Goal: Answer question/provide support: Share knowledge or assist other users

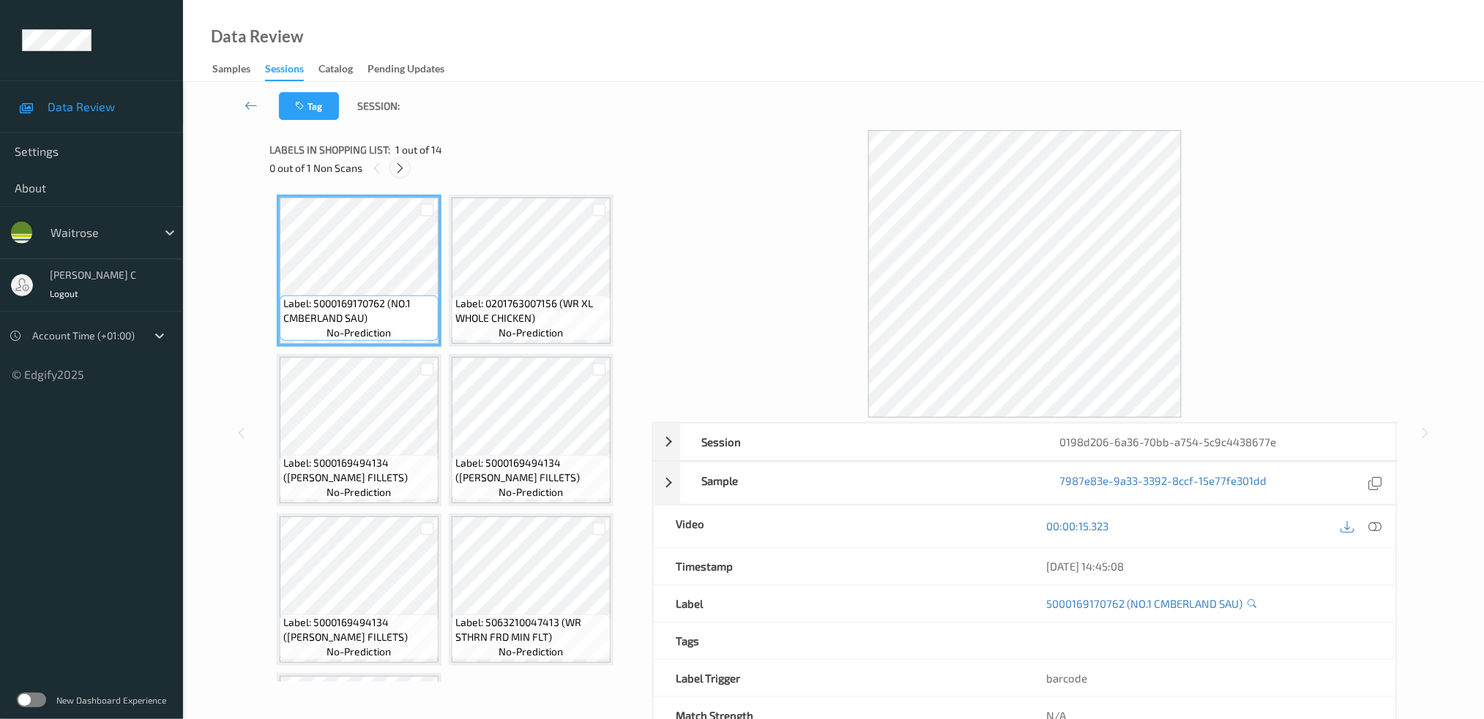
click at [403, 168] on icon at bounding box center [400, 168] width 12 height 13
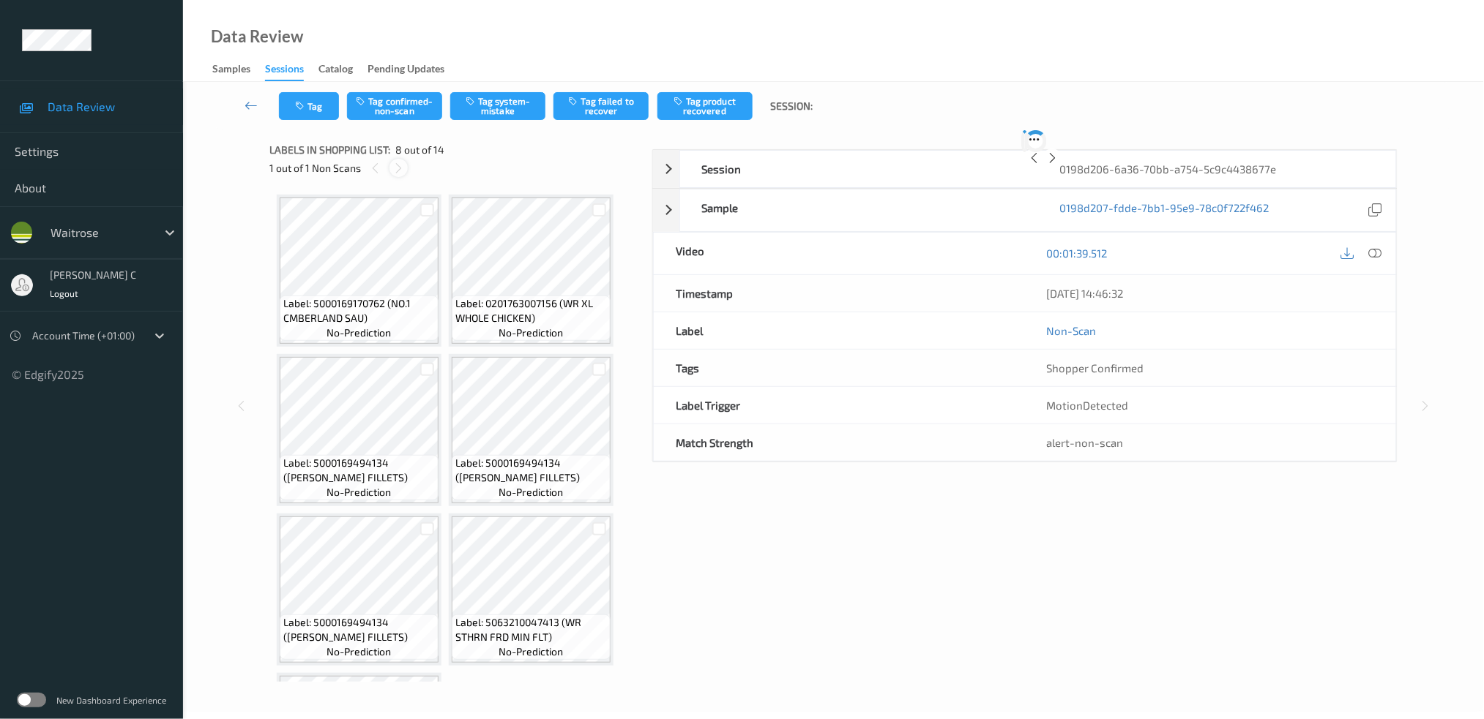
scroll to position [482, 0]
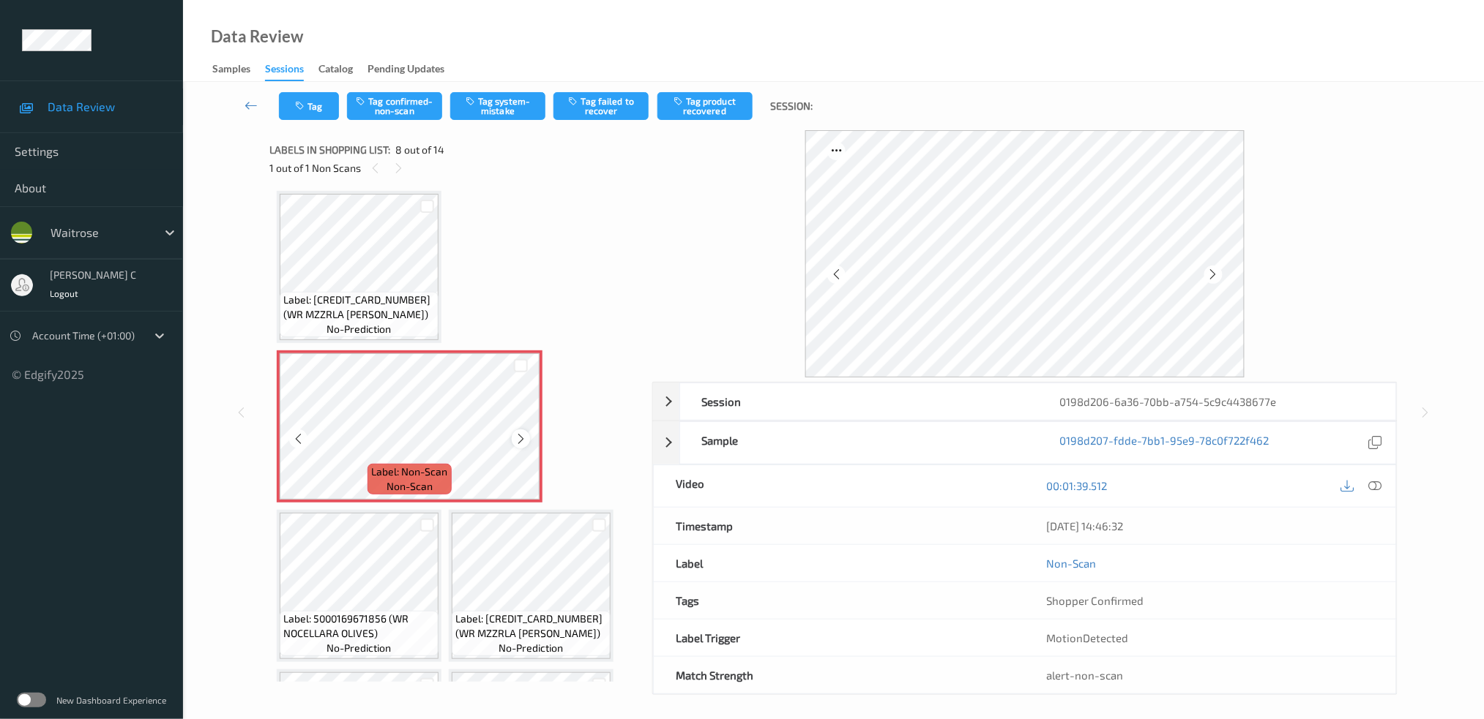
click at [520, 433] on icon at bounding box center [521, 439] width 12 height 13
click at [519, 433] on icon at bounding box center [521, 439] width 12 height 13
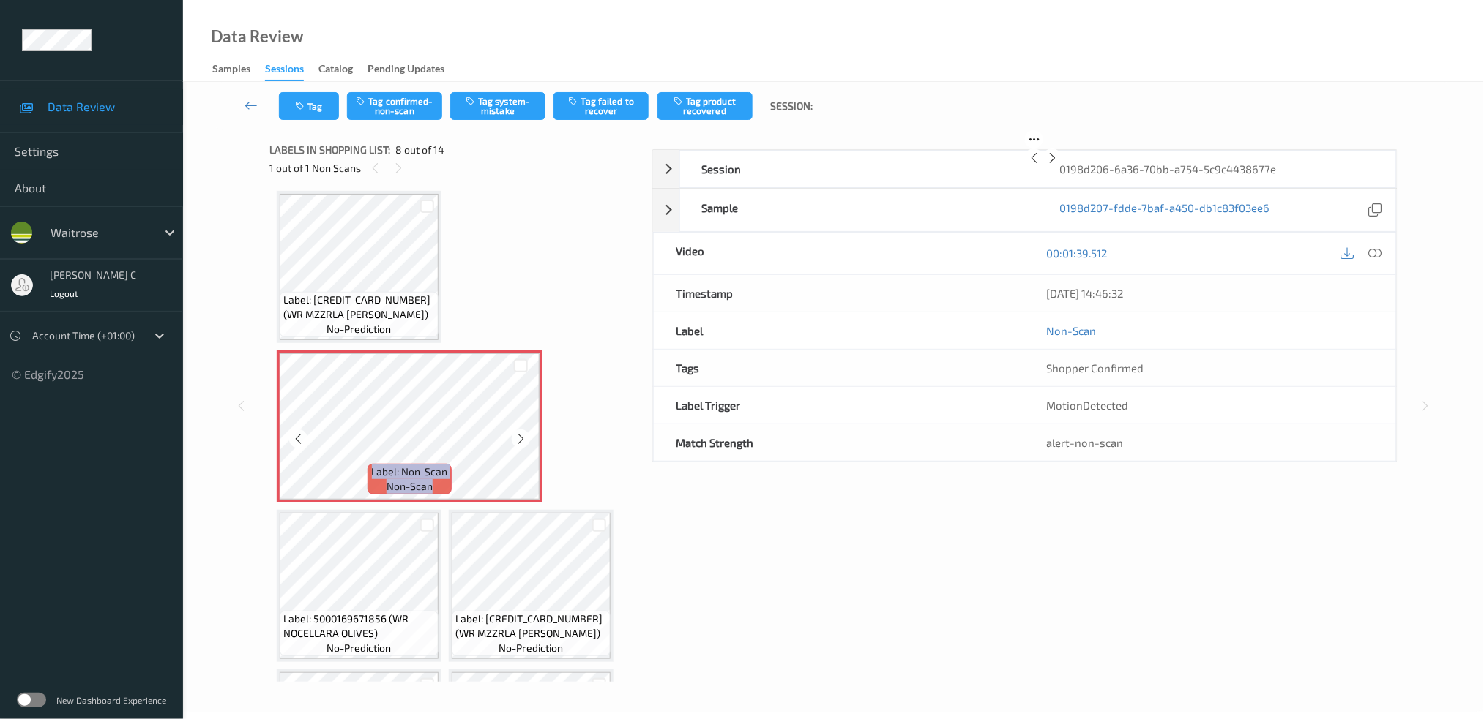
click at [519, 433] on icon at bounding box center [521, 439] width 12 height 13
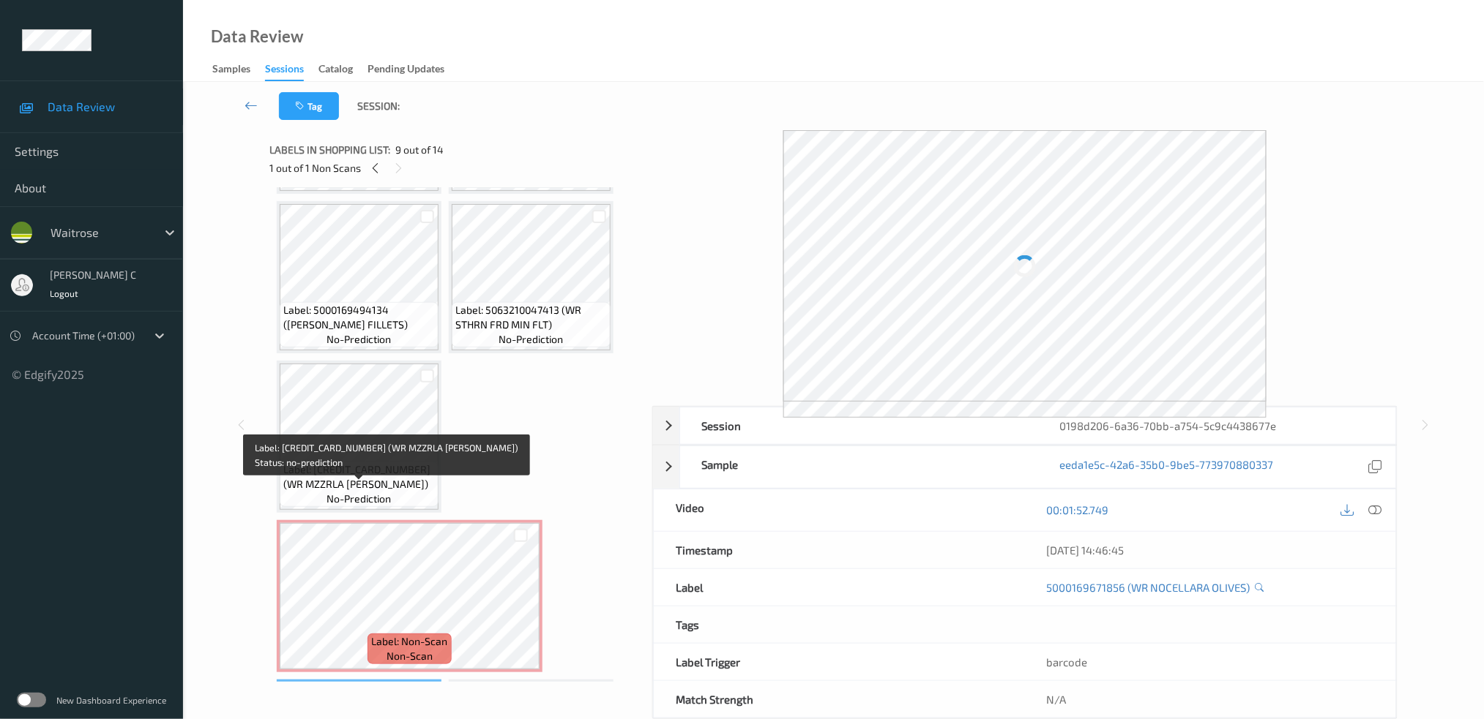
scroll to position [287, 0]
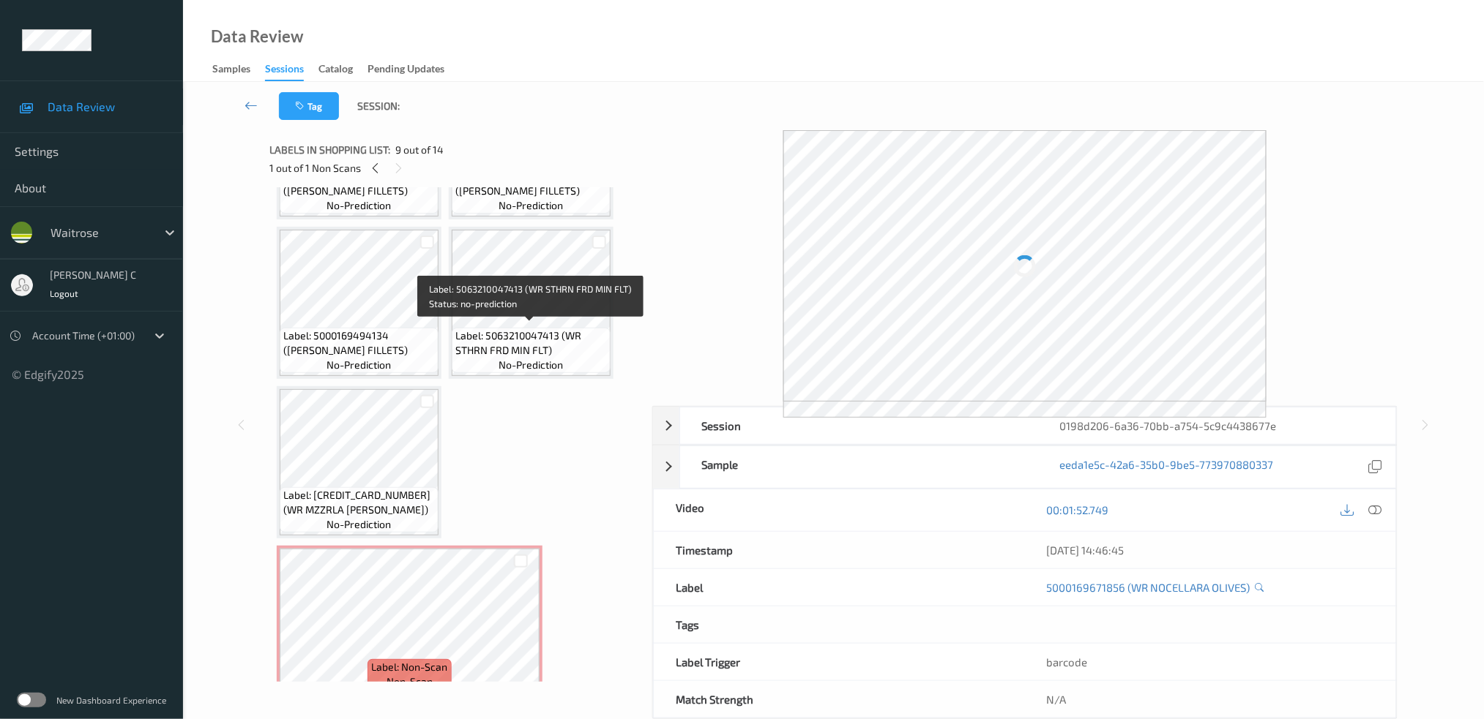
click at [504, 332] on span "Label: 5063210047413 (WR STHRN FRD MIN FLT)" at bounding box center [530, 343] width 151 height 29
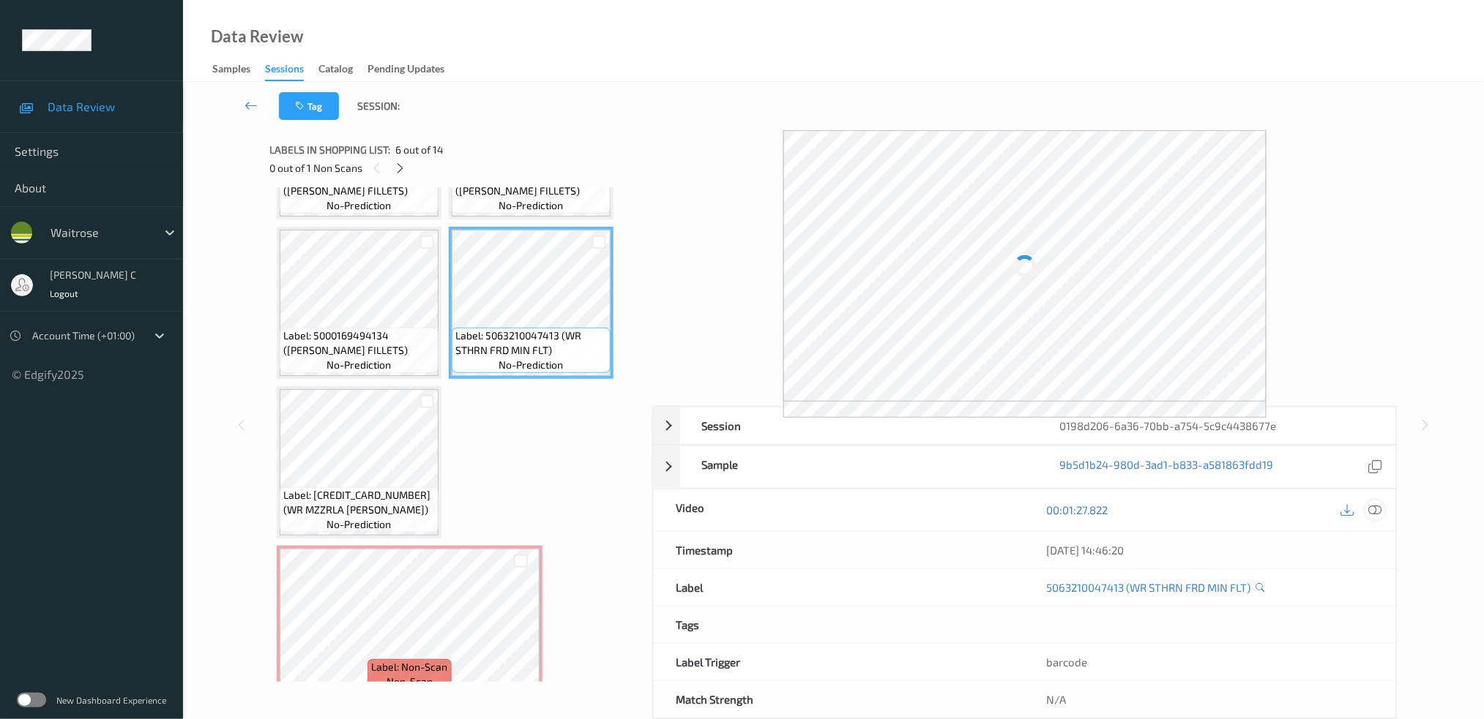
click at [1380, 509] on icon at bounding box center [1374, 510] width 13 height 13
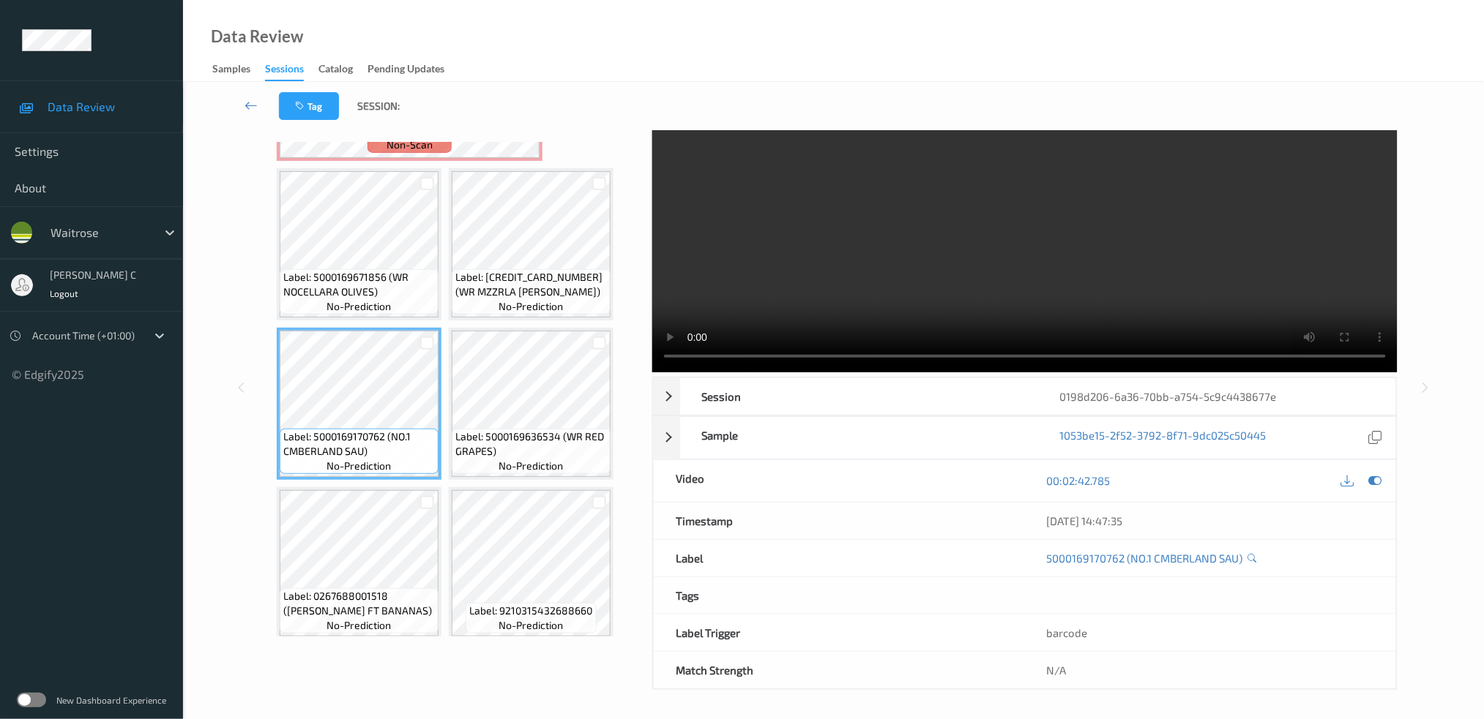
scroll to position [681, 0]
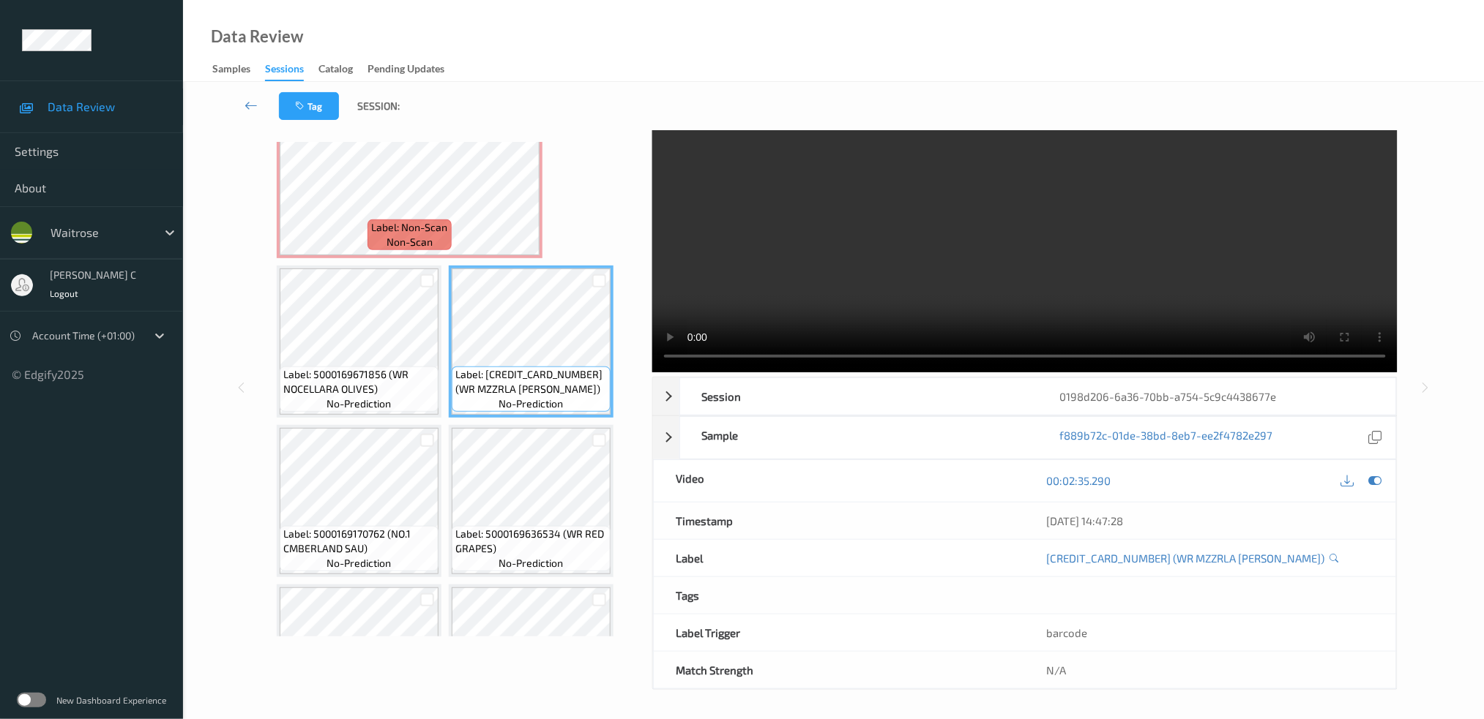
click at [272, 361] on div "Label: 5000169170762 (NO.1 CMBERLAND SAU) no-prediction Label: 0201763007156 (W…" at bounding box center [455, 389] width 373 height 495
click at [394, 367] on span "Label: 5000169671856 (WR NOCELLARA OLIVES)" at bounding box center [358, 381] width 151 height 29
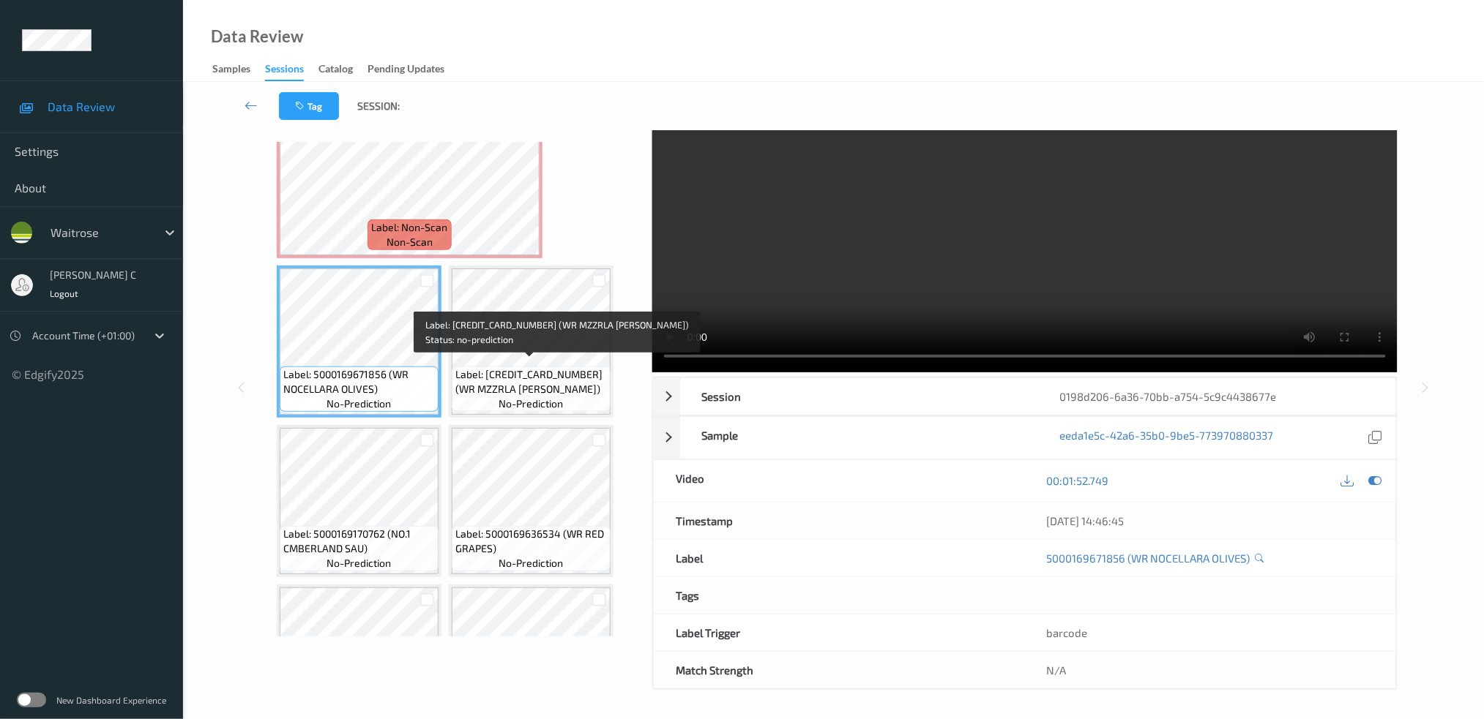
click at [536, 373] on span "Label: 5000169579732 (WR MZZRLA TOMS PESTO)" at bounding box center [530, 381] width 151 height 29
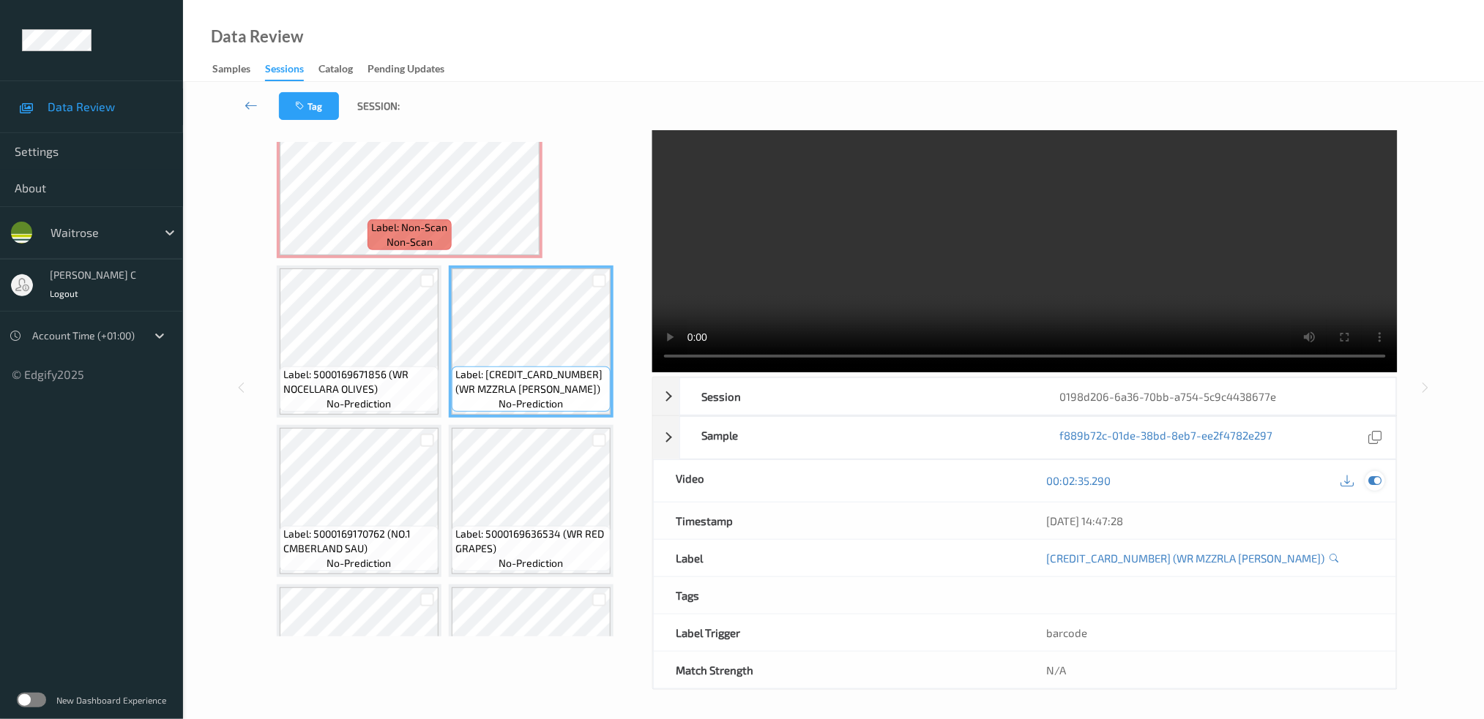
click at [1372, 482] on icon at bounding box center [1374, 480] width 13 height 13
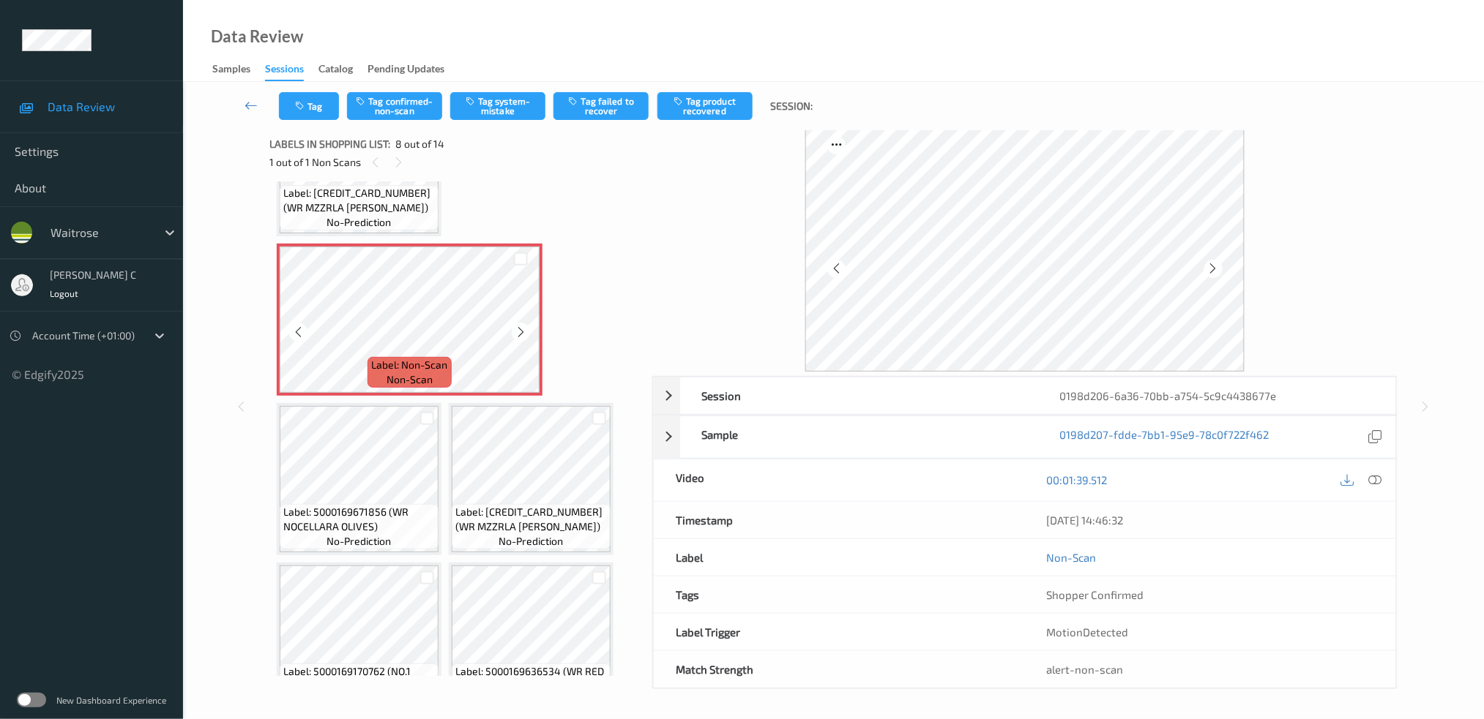
scroll to position [6, 0]
click at [1377, 479] on icon at bounding box center [1374, 480] width 13 height 13
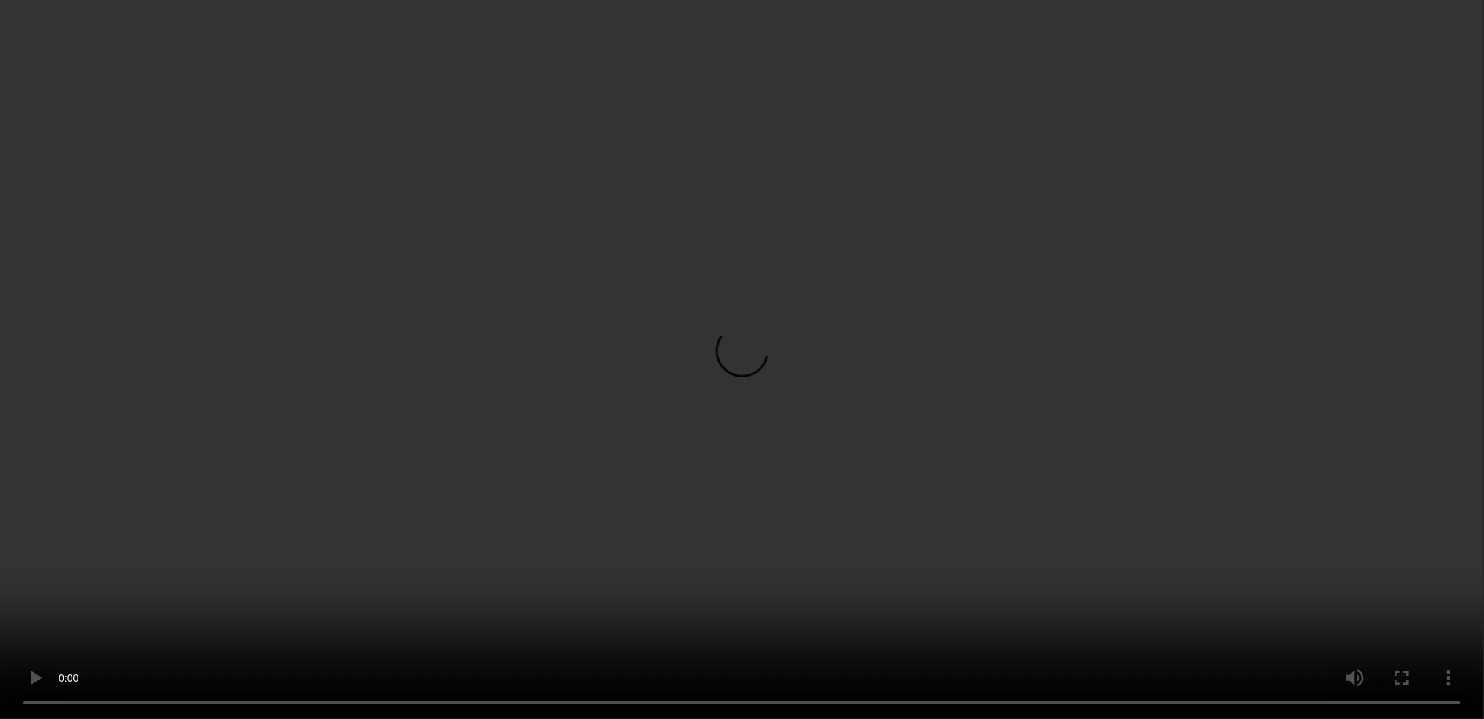
scroll to position [291, 0]
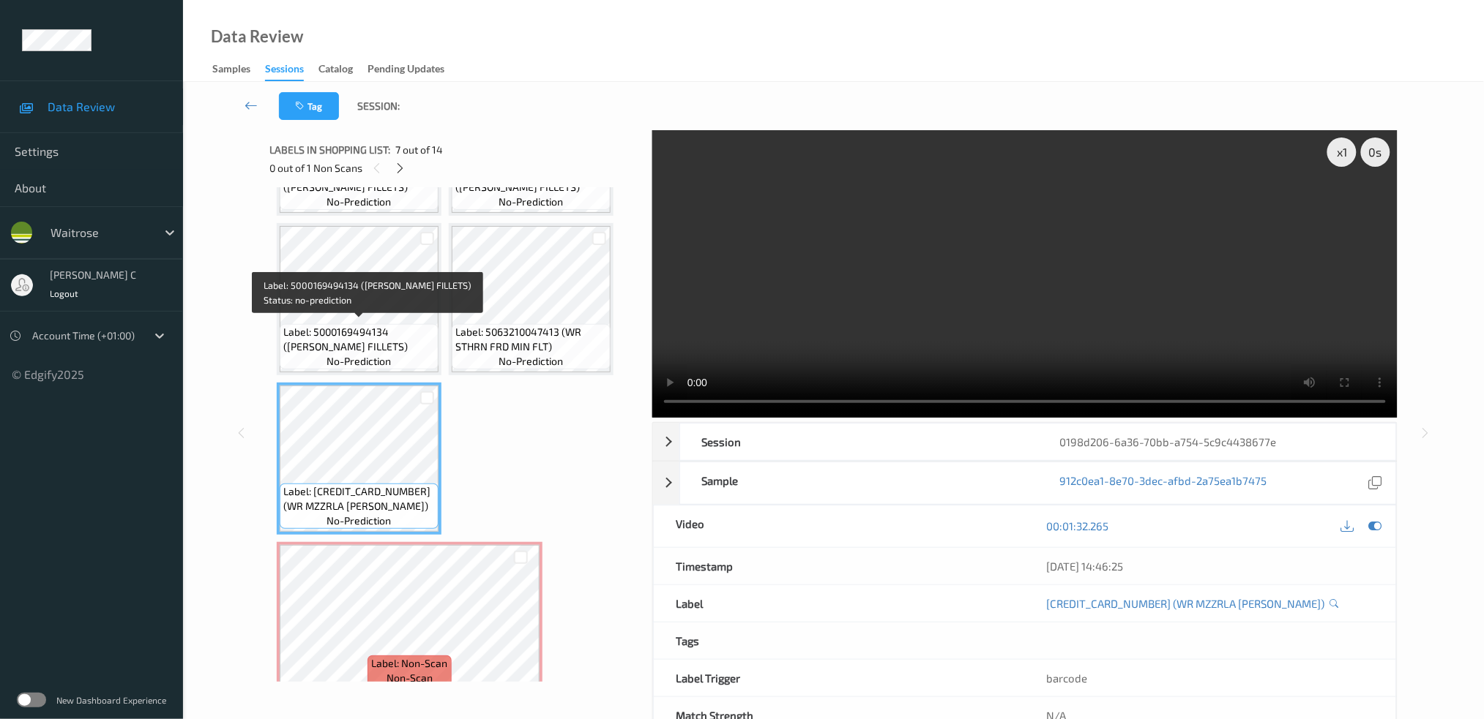
click at [337, 334] on span "Label: 5000169494134 (WR SALMON FILLETS)" at bounding box center [358, 339] width 151 height 29
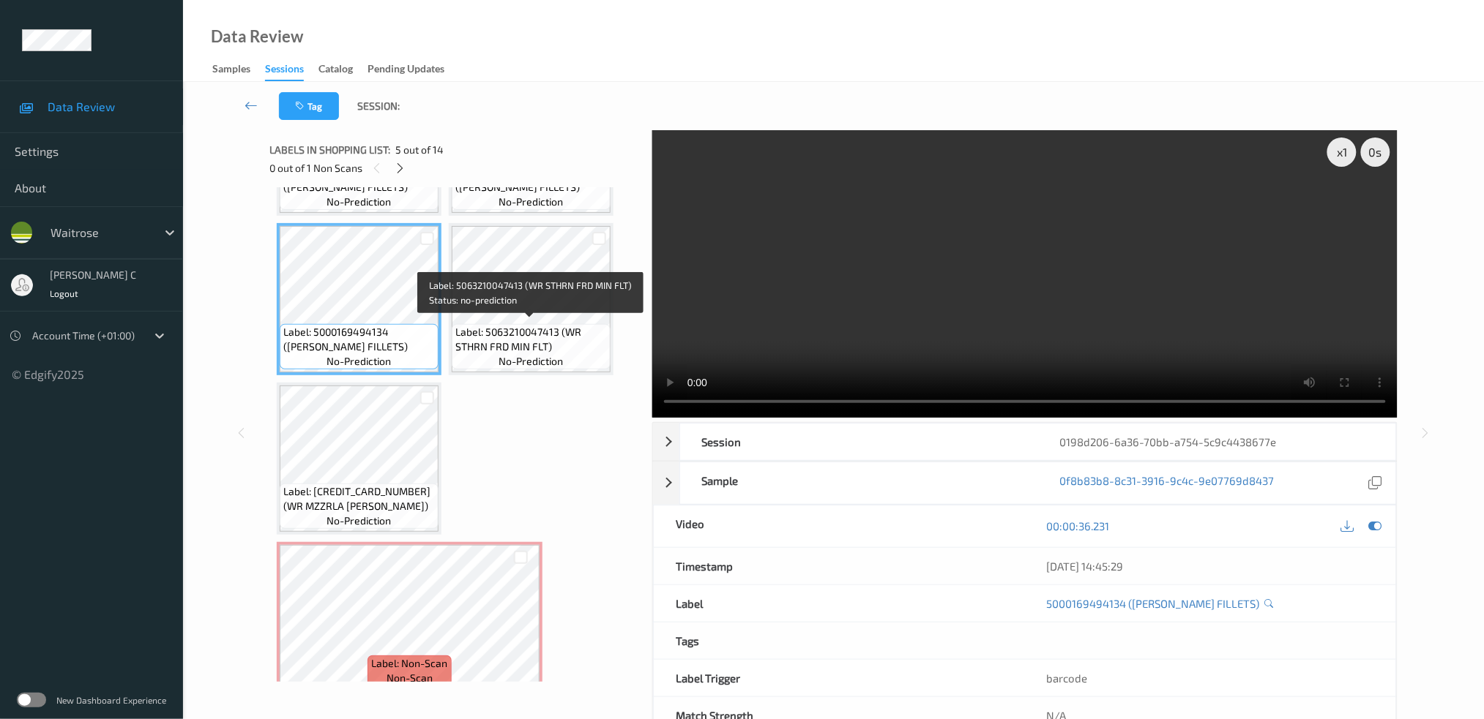
click at [567, 330] on span "Label: 5063210047413 (WR STHRN FRD MIN FLT)" at bounding box center [530, 339] width 151 height 29
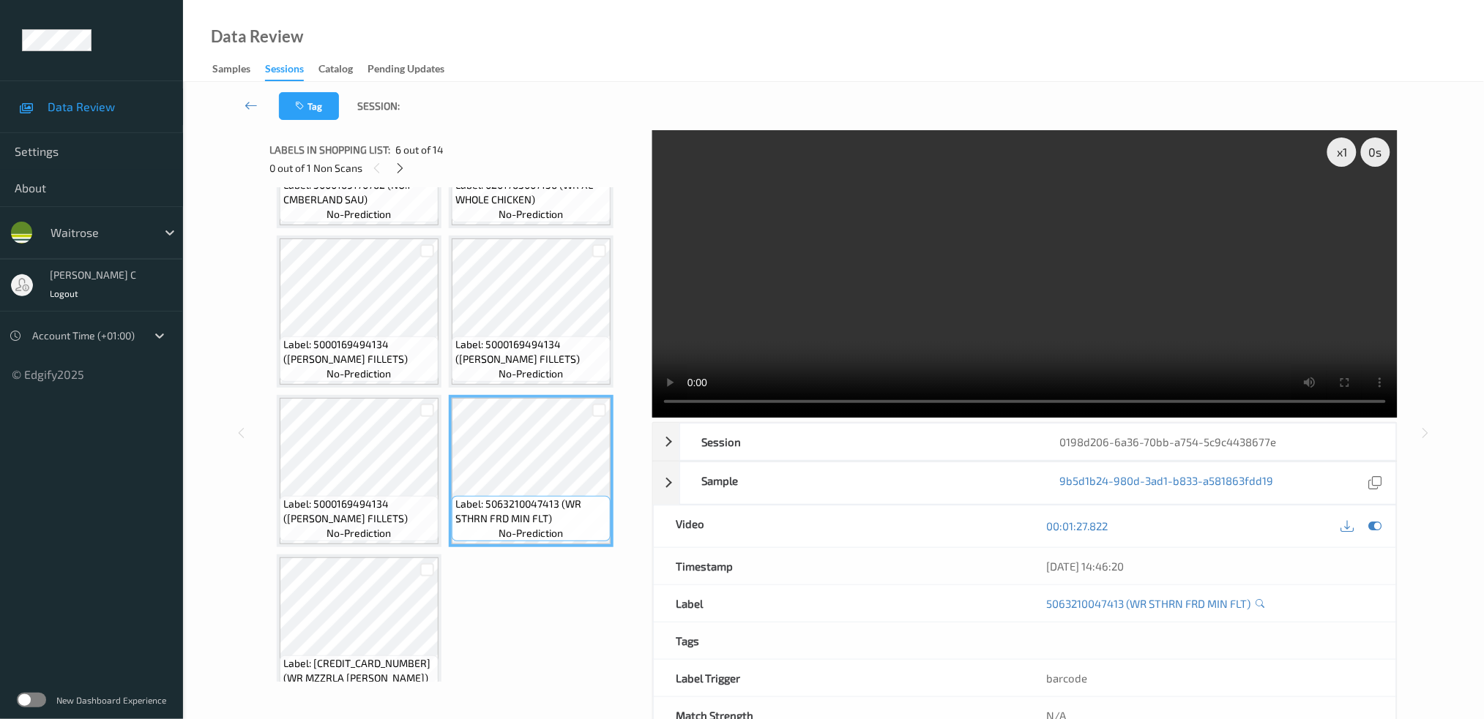
scroll to position [96, 0]
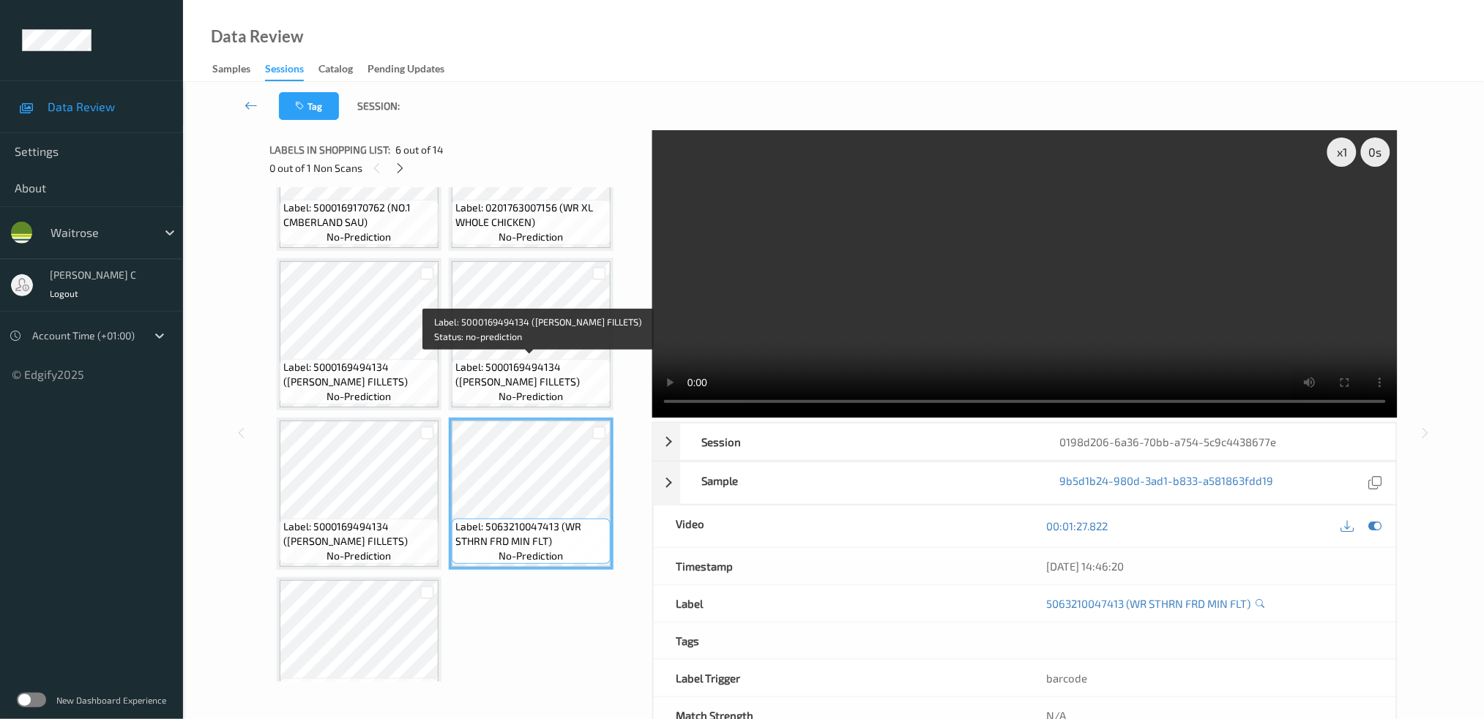
click at [512, 365] on span "Label: 5000169494134 (WR SALMON FILLETS)" at bounding box center [530, 374] width 151 height 29
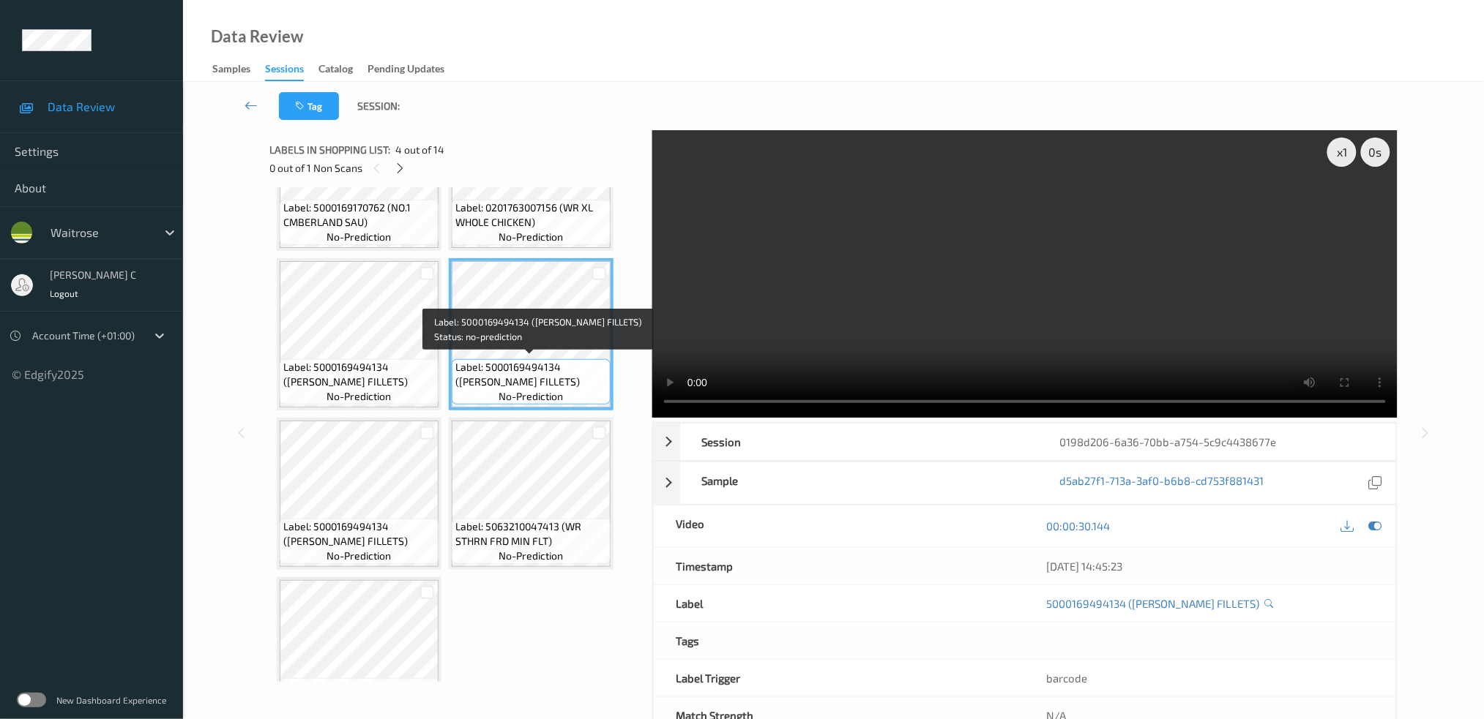
click at [369, 362] on span "Label: 5000169494134 (WR SALMON FILLETS)" at bounding box center [358, 374] width 151 height 29
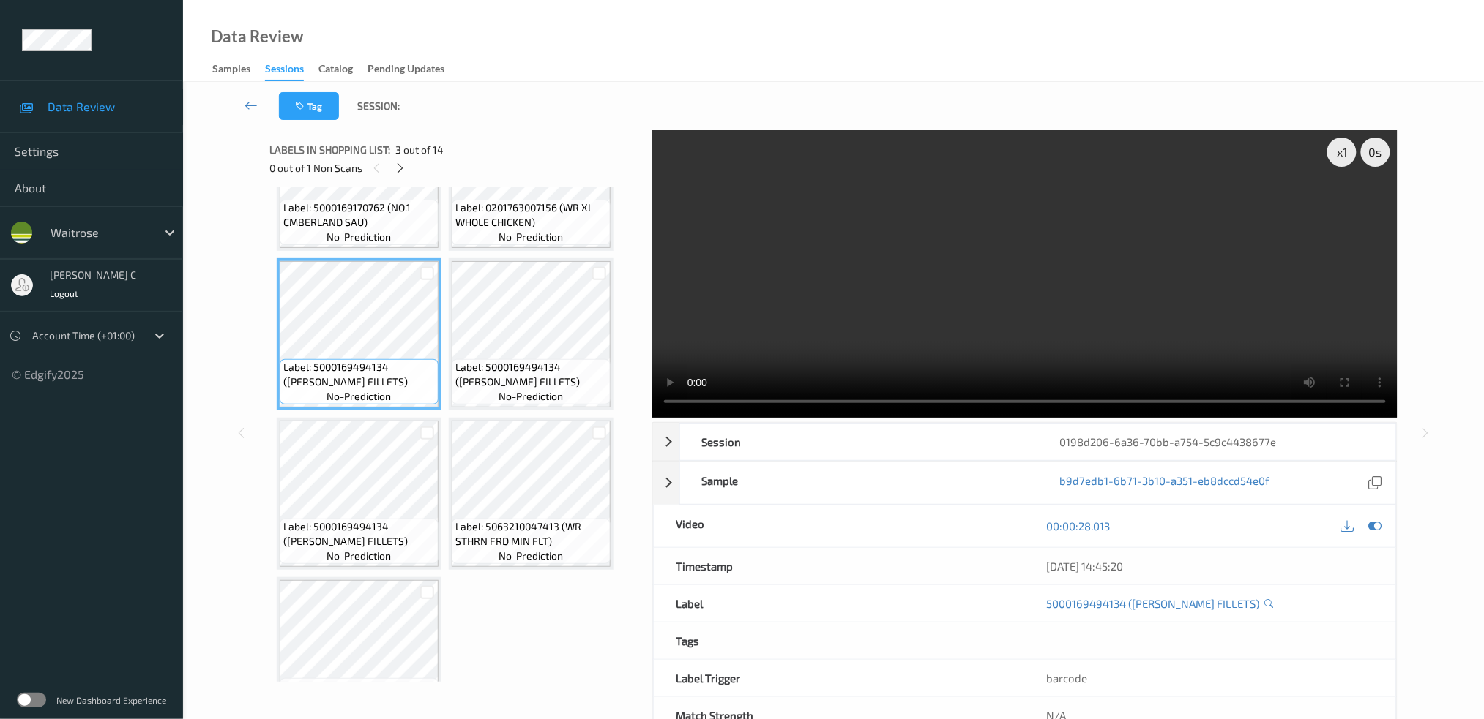
scroll to position [0, 0]
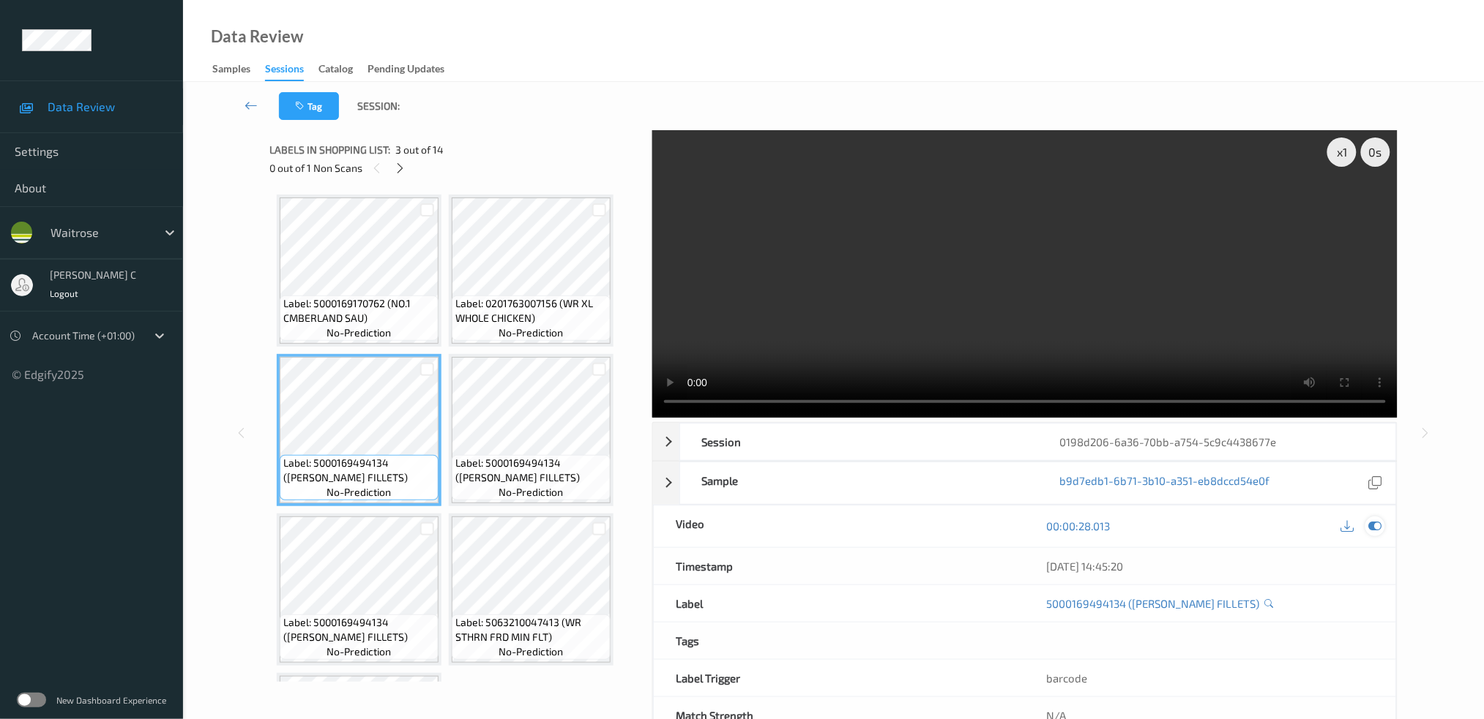
click at [1377, 525] on icon at bounding box center [1374, 526] width 13 height 13
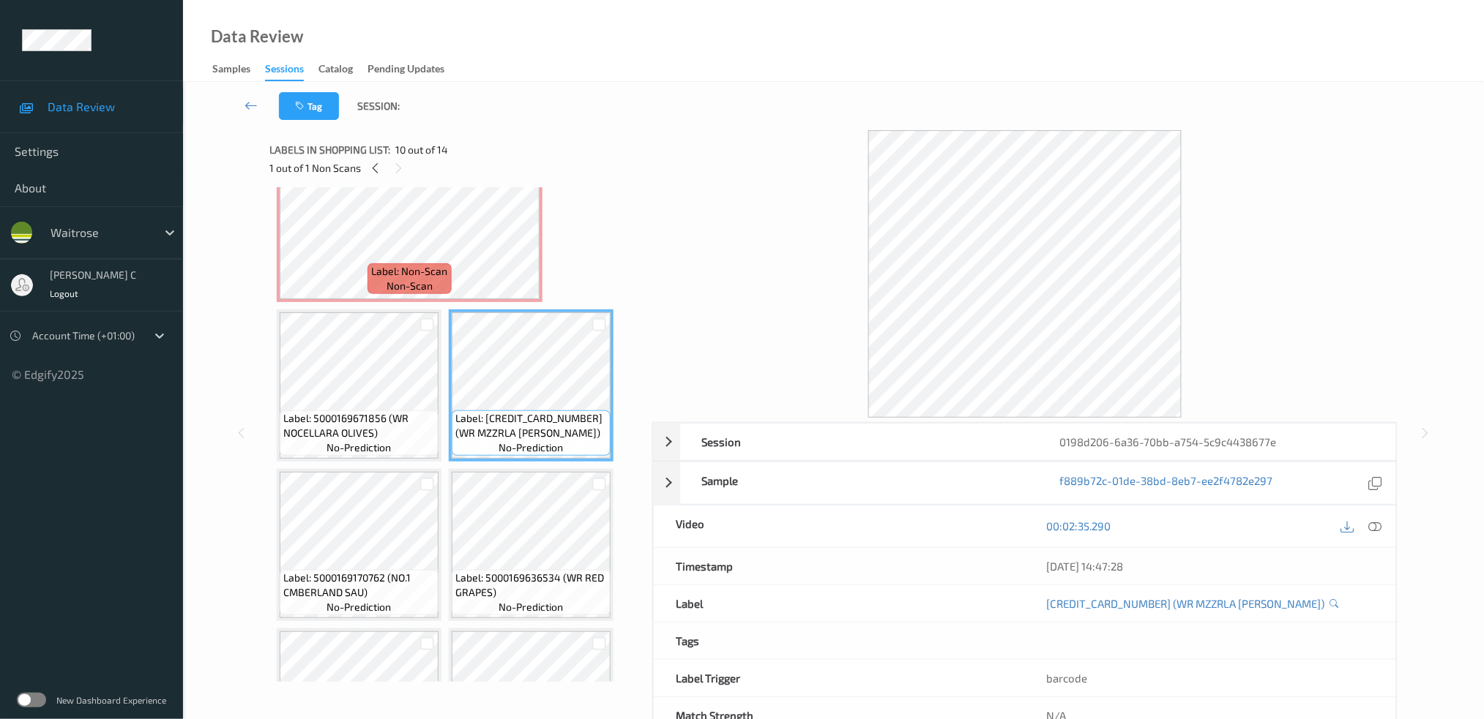
scroll to position [779, 0]
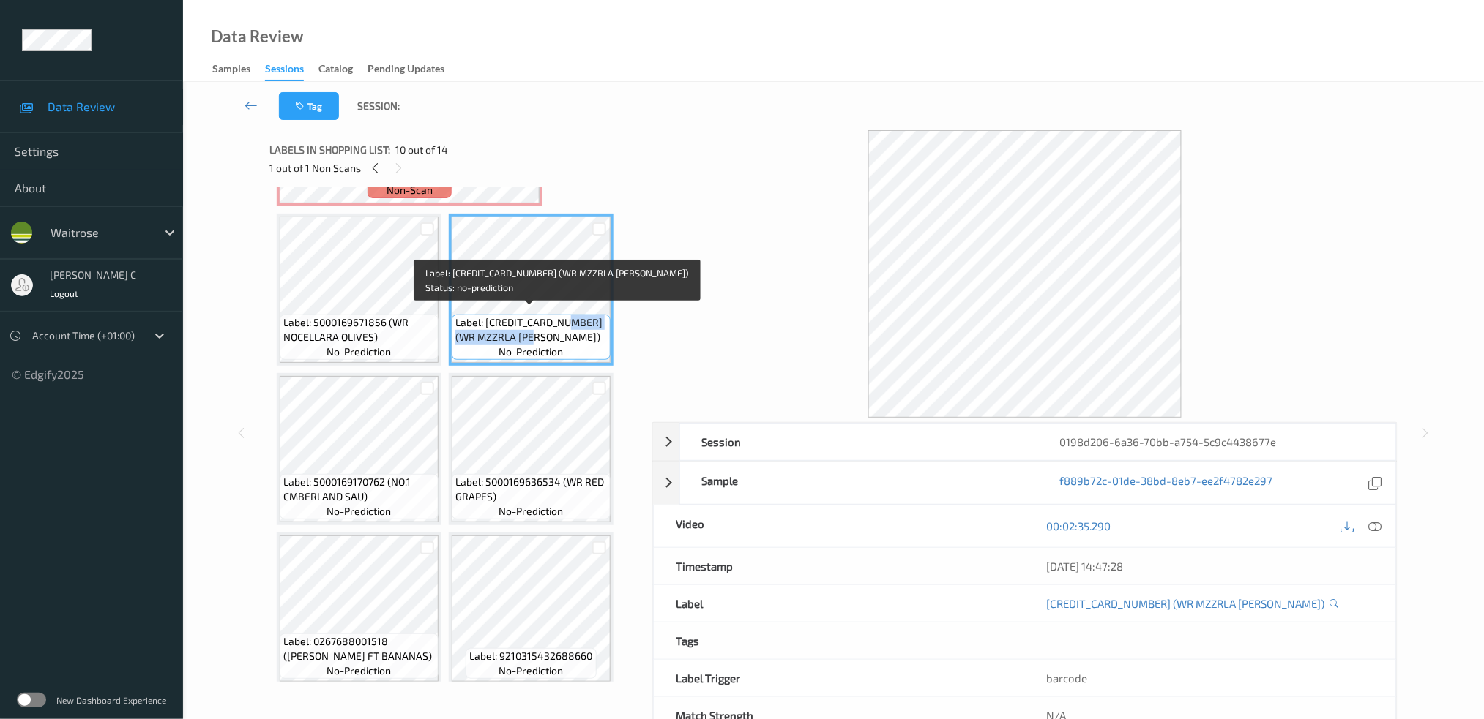
drag, startPoint x: 564, startPoint y: 316, endPoint x: 553, endPoint y: 329, distance: 16.1
click at [553, 329] on span "Label: 5000169579732 (WR MZZRLA TOMS PESTO)" at bounding box center [530, 329] width 151 height 29
